Goal: Complete application form

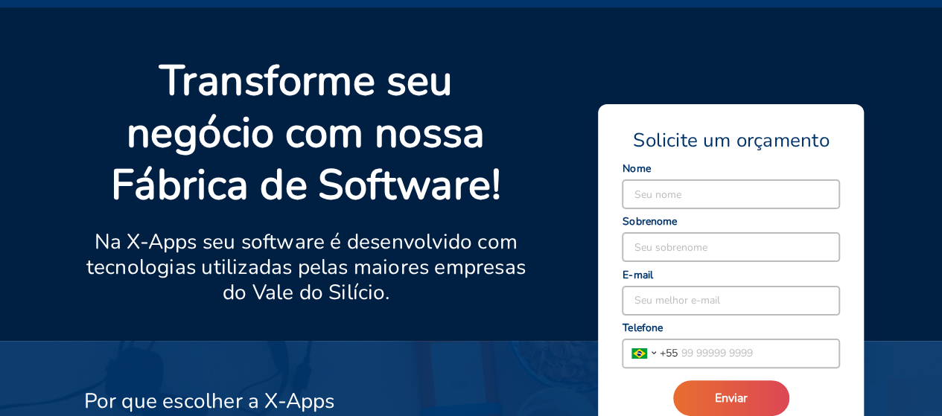
scroll to position [61, 0]
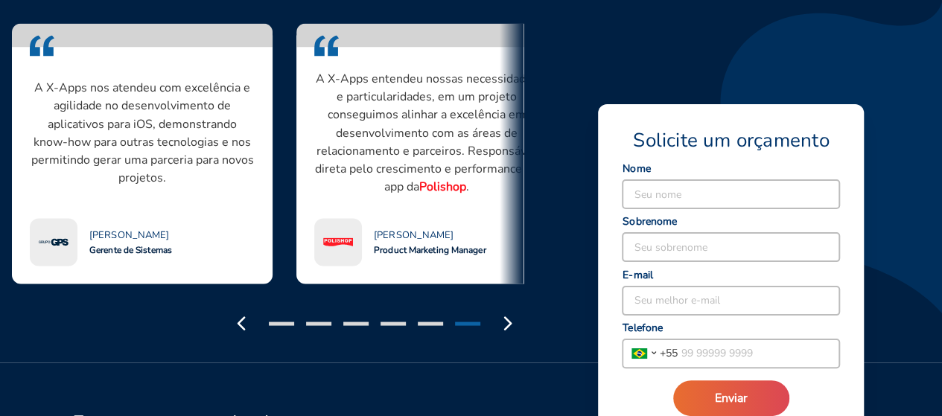
scroll to position [1292, 0]
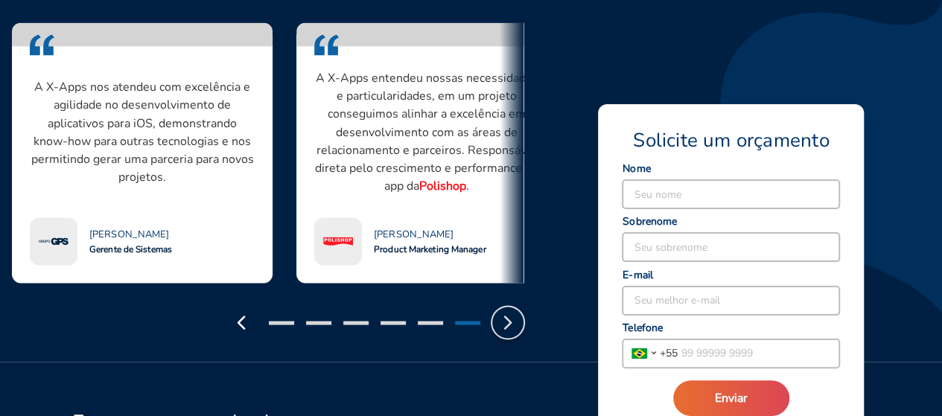
click at [518, 327] on icon "button" at bounding box center [508, 323] width 24 height 24
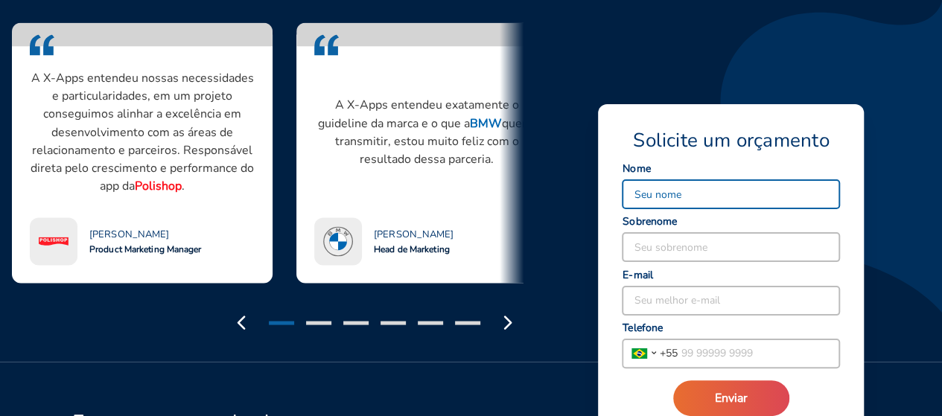
click at [714, 197] on input at bounding box center [731, 194] width 217 height 28
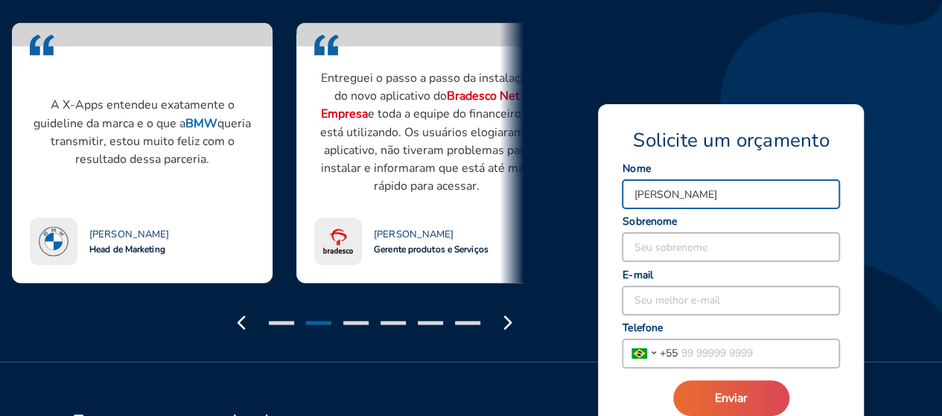
type input "[PERSON_NAME]"
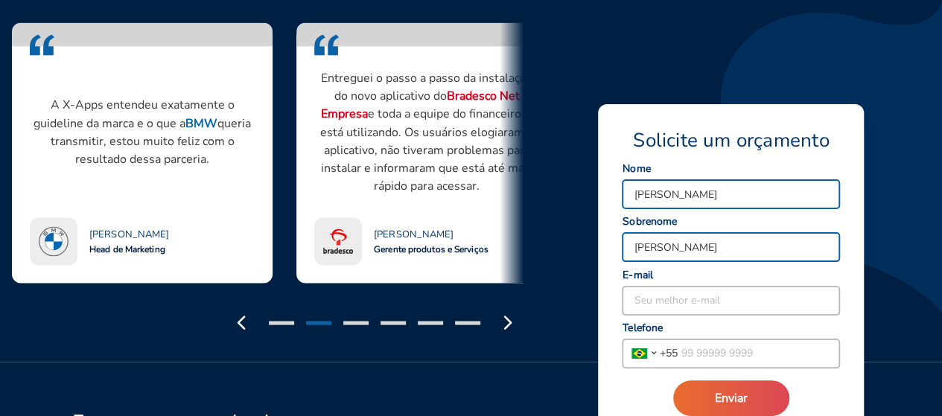
type input "[PERSON_NAME]"
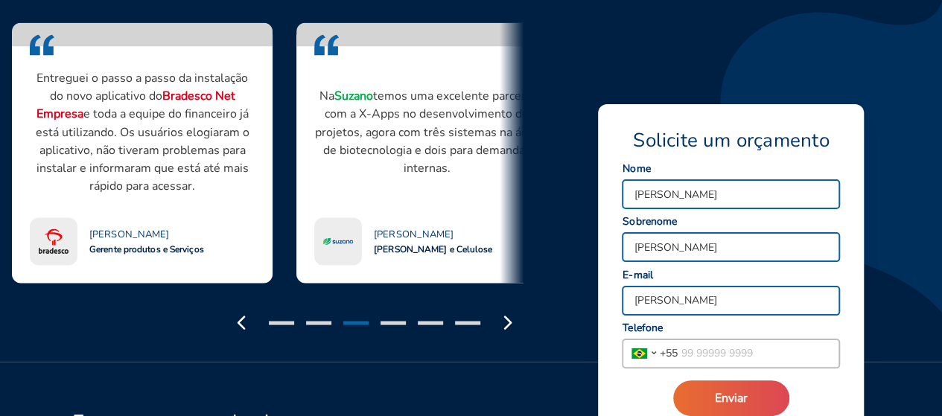
type input "[PERSON_NAME][EMAIL_ADDRESS][DOMAIN_NAME]"
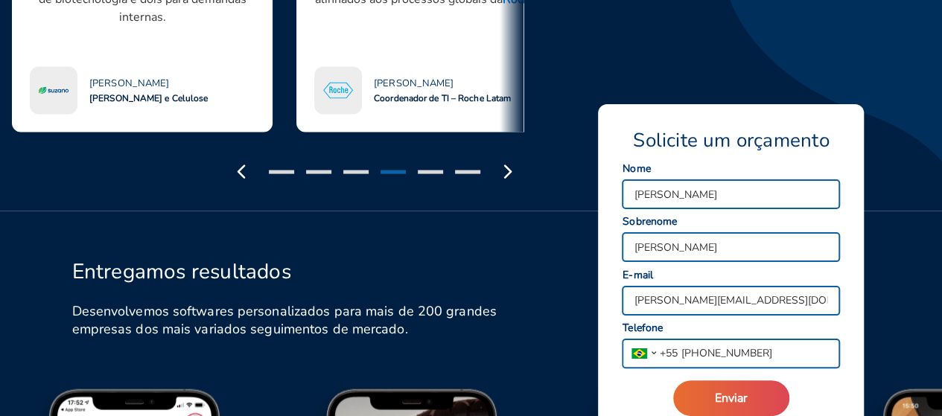
scroll to position [1452, 0]
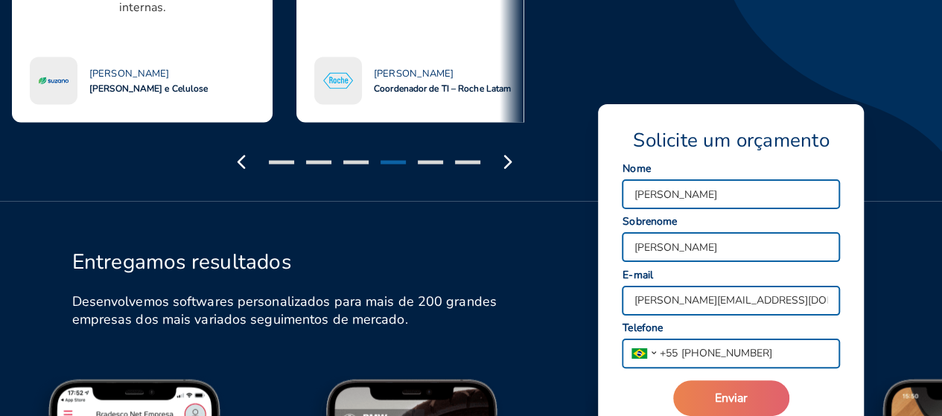
type input "[PHONE_NUMBER]"
click at [740, 415] on button "Enviar" at bounding box center [731, 399] width 116 height 36
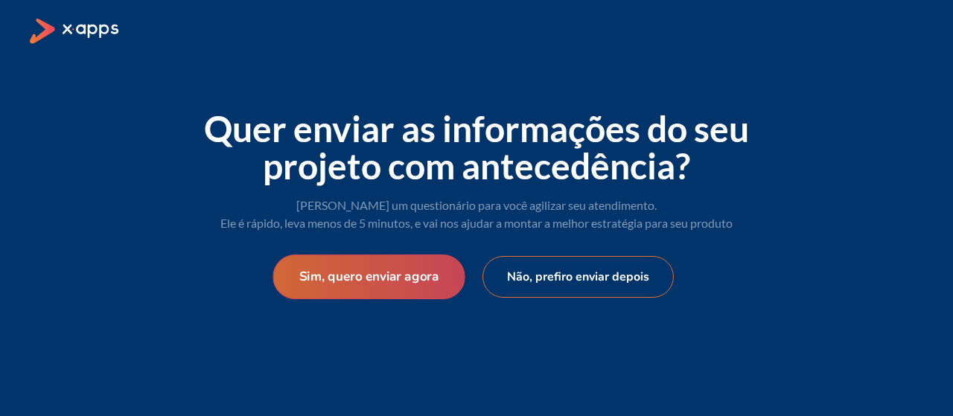
click at [371, 289] on button "Sim, quero enviar agora" at bounding box center [369, 277] width 192 height 45
